Goal: Information Seeking & Learning: Learn about a topic

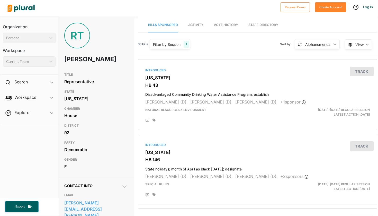
scroll to position [0, 1]
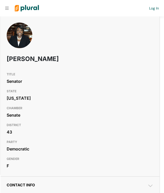
scroll to position [0, 0]
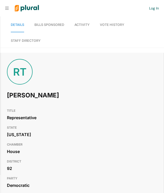
click at [9, 8] on div at bounding box center [79, 8] width 141 height 16
click at [10, 9] on div at bounding box center [79, 8] width 141 height 16
click at [8, 8] on icon at bounding box center [7, 8] width 4 height 3
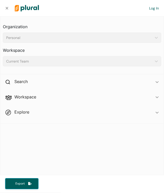
click at [6, 8] on icon at bounding box center [7, 8] width 4 height 4
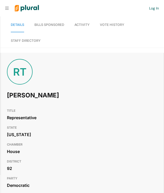
click at [21, 7] on img at bounding box center [27, 8] width 32 height 16
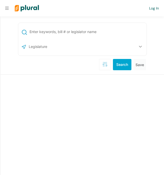
click at [59, 32] on input "text" at bounding box center [87, 32] width 116 height 10
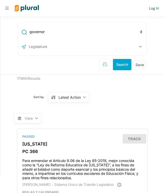
type input "governor"
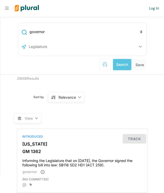
click at [27, 11] on img at bounding box center [27, 8] width 32 height 16
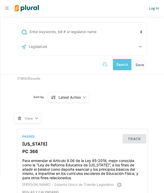
click at [72, 47] on input "text" at bounding box center [55, 47] width 55 height 10
click at [133, 48] on div "US Congress Alabama Alaska Arizona Arkansas California Colorado Connecticut Del…" at bounding box center [83, 47] width 126 height 10
click at [110, 35] on input "text" at bounding box center [87, 32] width 116 height 10
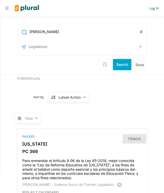
type input "[PERSON_NAME]"
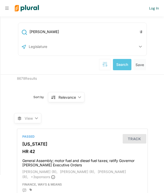
click at [103, 66] on icon "button" at bounding box center [105, 64] width 5 height 5
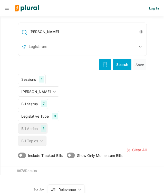
click at [110, 65] on button "button" at bounding box center [105, 64] width 12 height 11
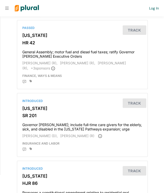
scroll to position [68, 0]
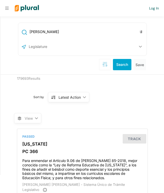
type input "[PERSON_NAME]"
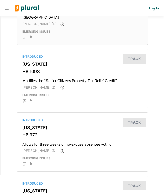
scroll to position [497, 0]
